Goal: Information Seeking & Learning: Check status

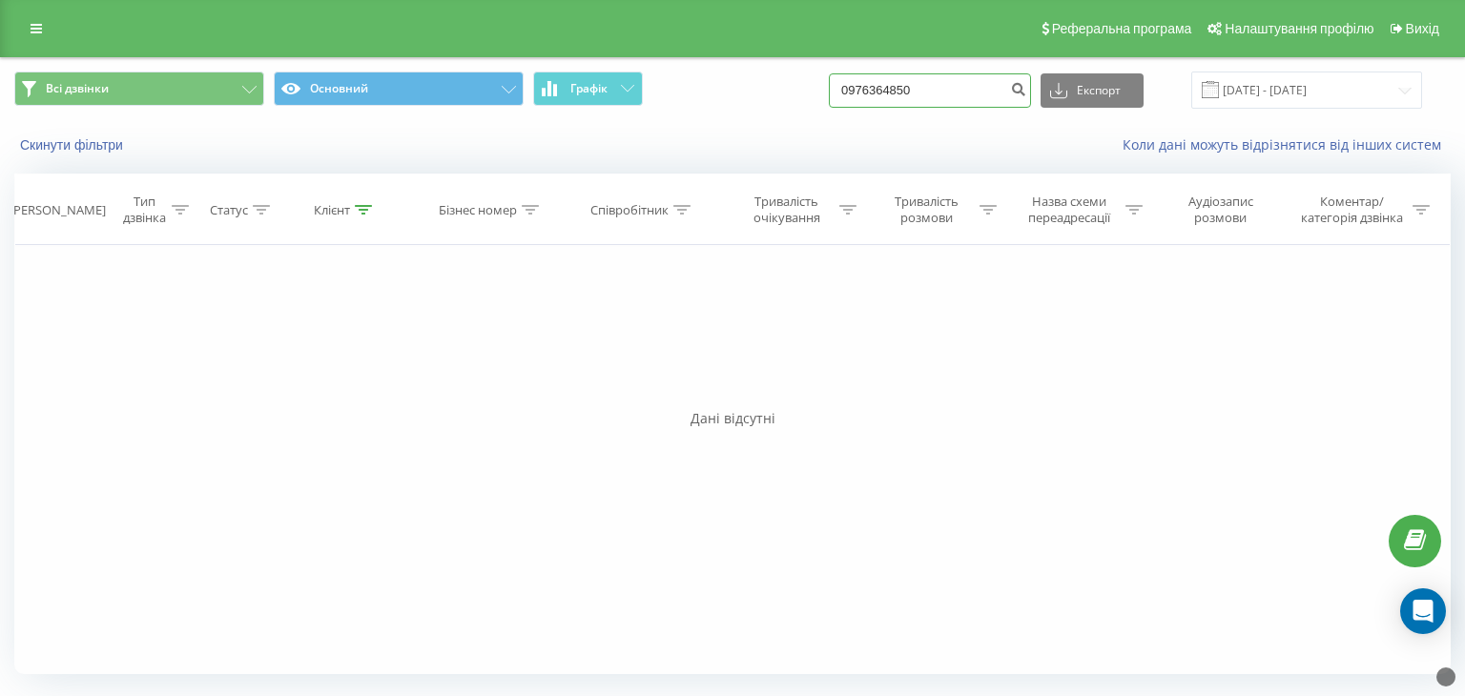
click at [949, 97] on input "0976364850" at bounding box center [930, 90] width 202 height 34
paste input "380962710024"
type input "380962710024"
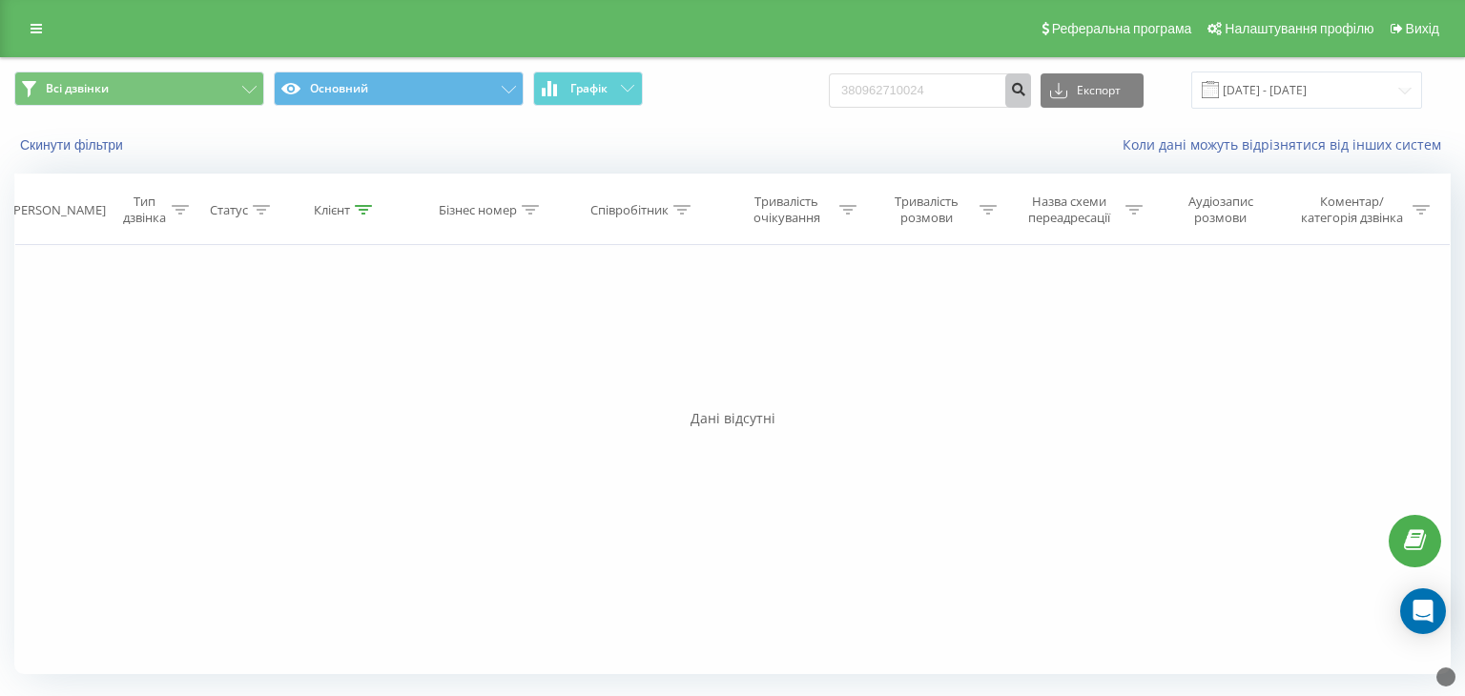
click at [1027, 86] on icon "submit" at bounding box center [1018, 86] width 16 height 11
